Goal: Find contact information: Obtain details needed to contact an individual or organization

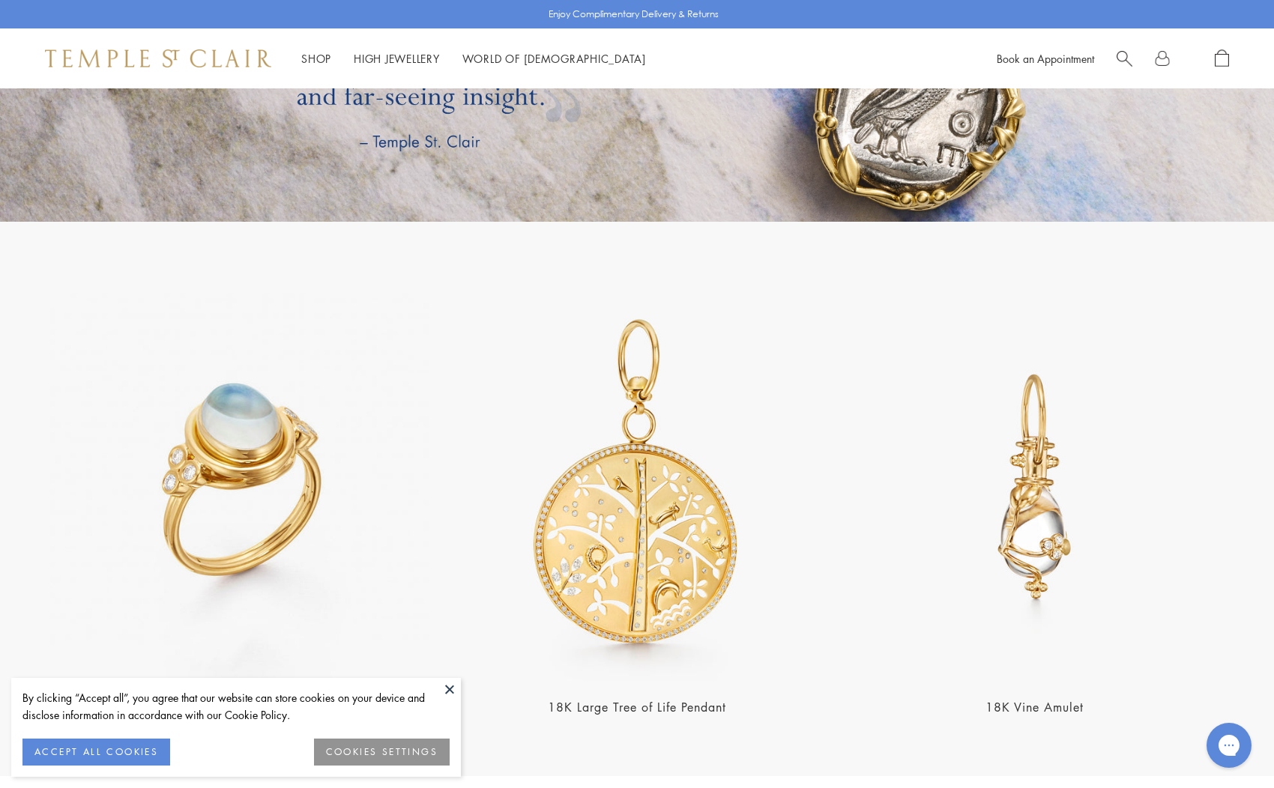
scroll to position [4449, 0]
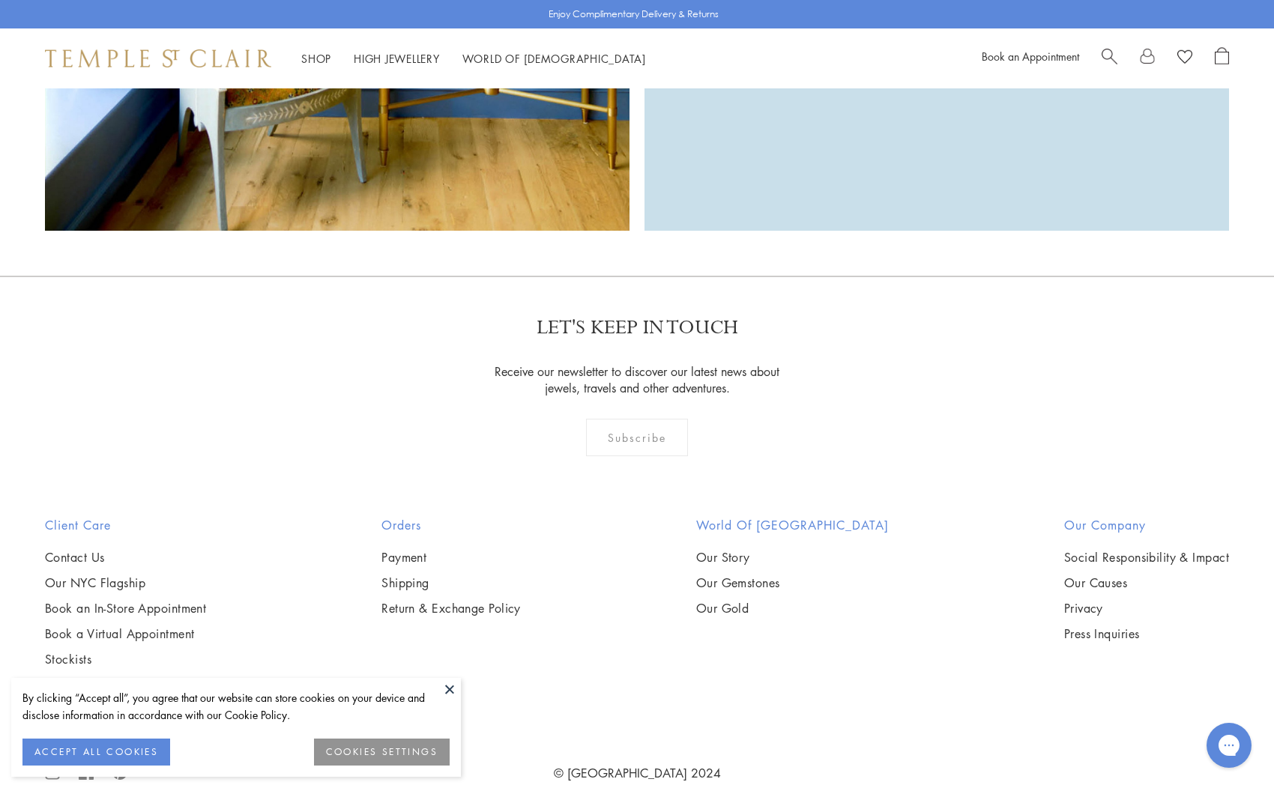
click at [450, 692] on button at bounding box center [449, 689] width 22 height 22
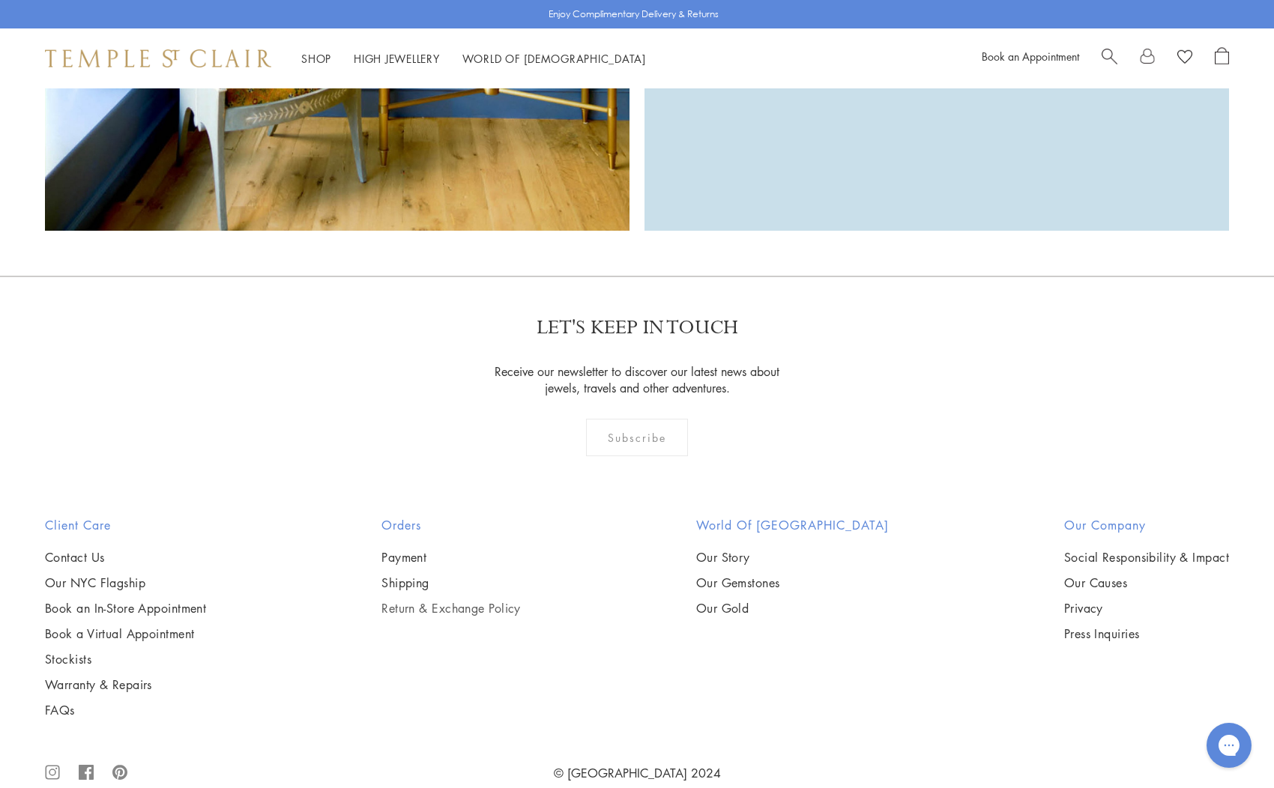
click at [481, 600] on link "Return & Exchange Policy" at bounding box center [450, 608] width 139 height 16
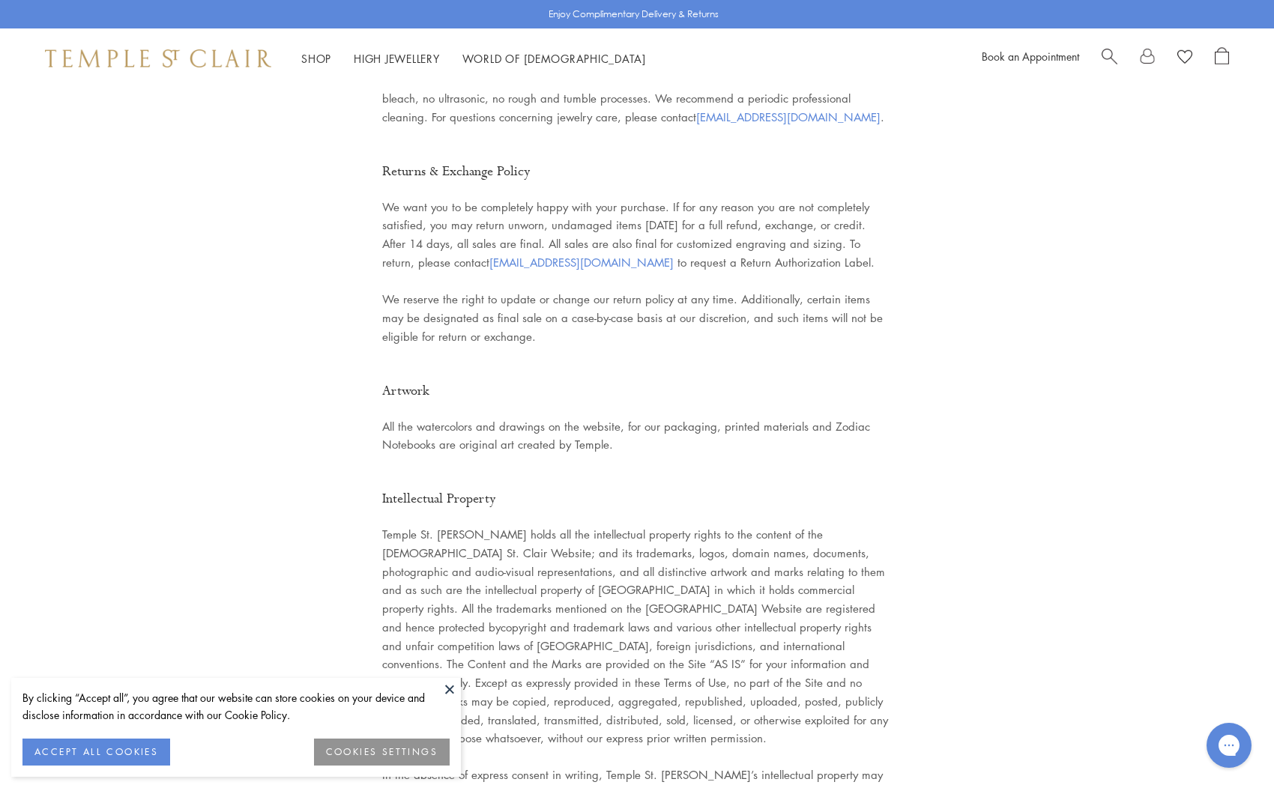
drag, startPoint x: 646, startPoint y: 226, endPoint x: 492, endPoint y: 226, distance: 153.6
click at [492, 226] on p "We want you to be completely happy with your purchase. If for any reason you ar…" at bounding box center [637, 272] width 510 height 148
copy span "clientservices@templestclair.com"
